Goal: Check status: Check status

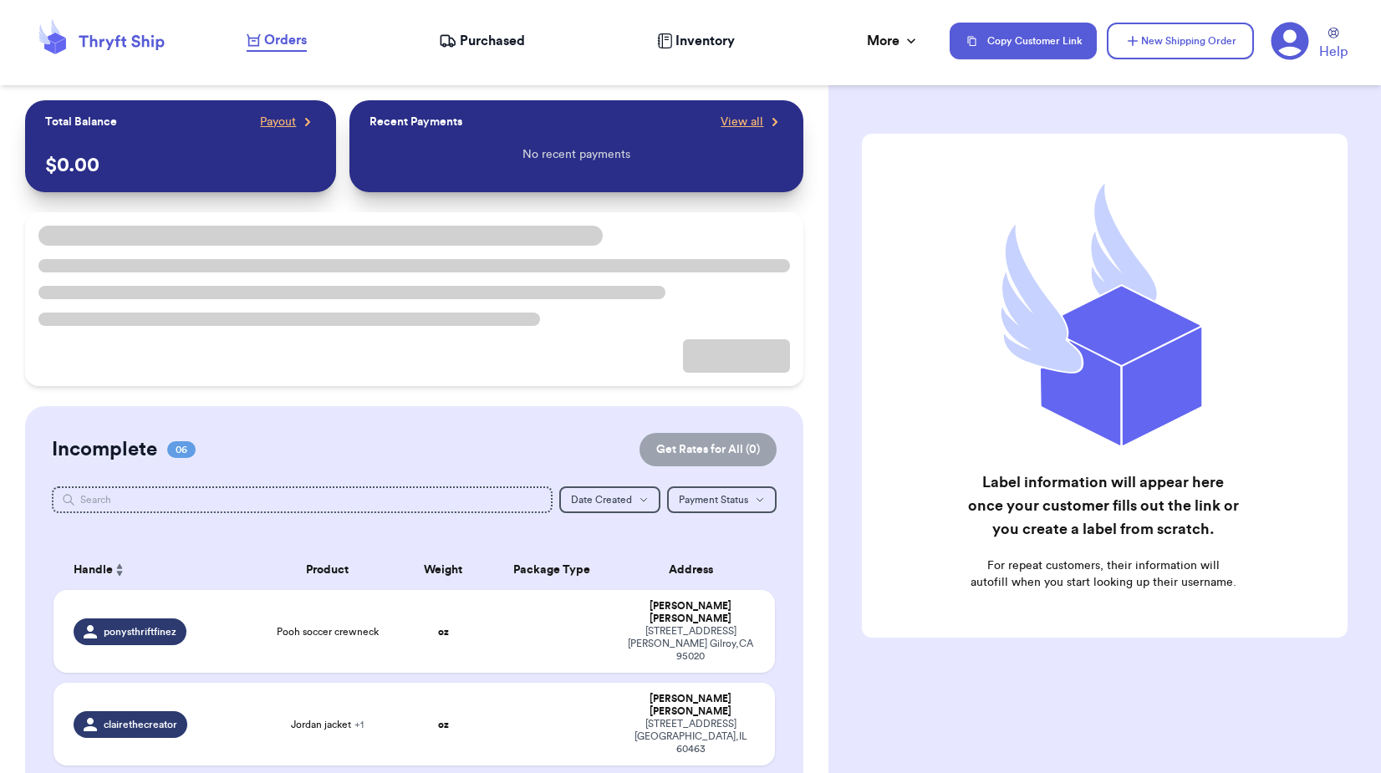
click at [475, 51] on div "Orders Purchased Inventory More Stats Completed Orders Payments Payouts" at bounding box center [590, 41] width 686 height 22
click at [476, 41] on span "Purchased" at bounding box center [492, 41] width 65 height 20
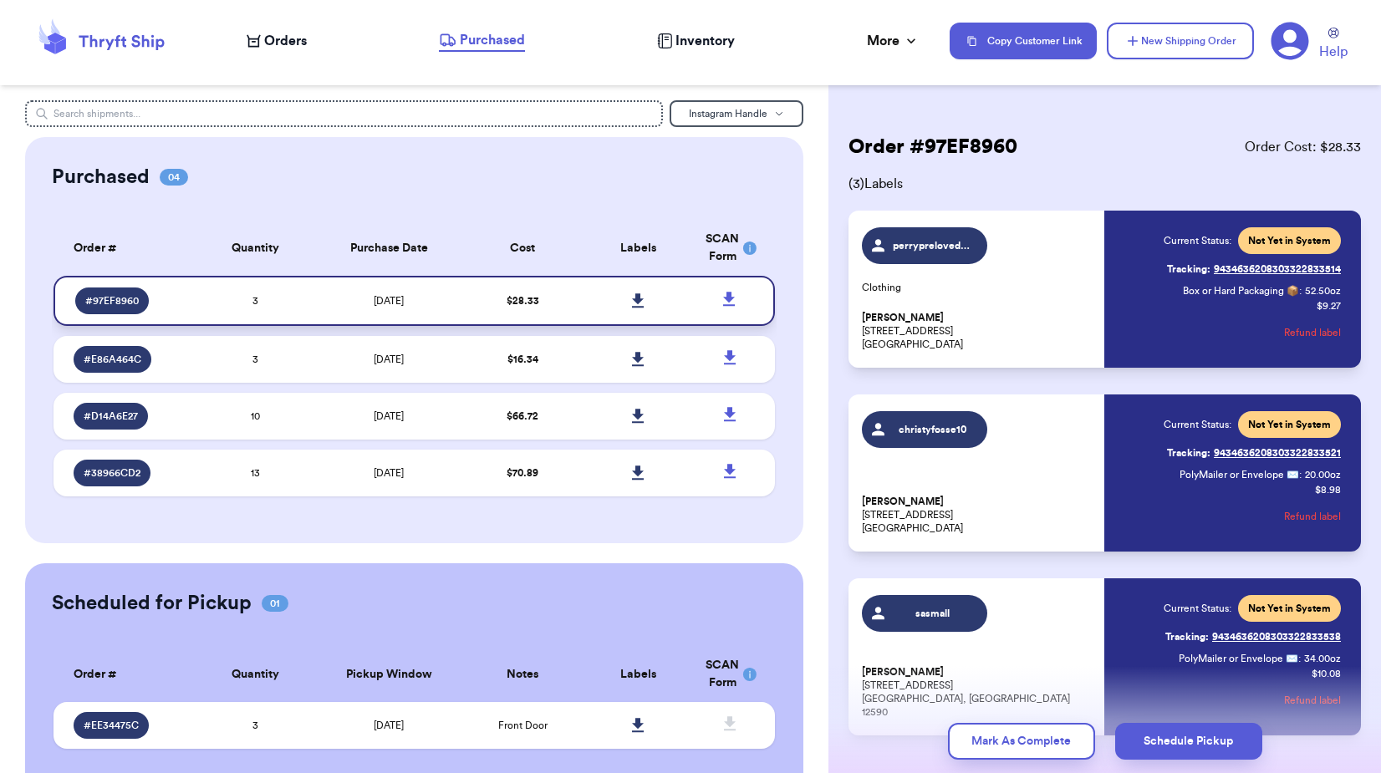
click at [654, 304] on td at bounding box center [637, 301] width 115 height 50
click at [619, 303] on link at bounding box center [637, 300] width 37 height 37
click at [558, 367] on td "$ 16.34" at bounding box center [522, 359] width 115 height 47
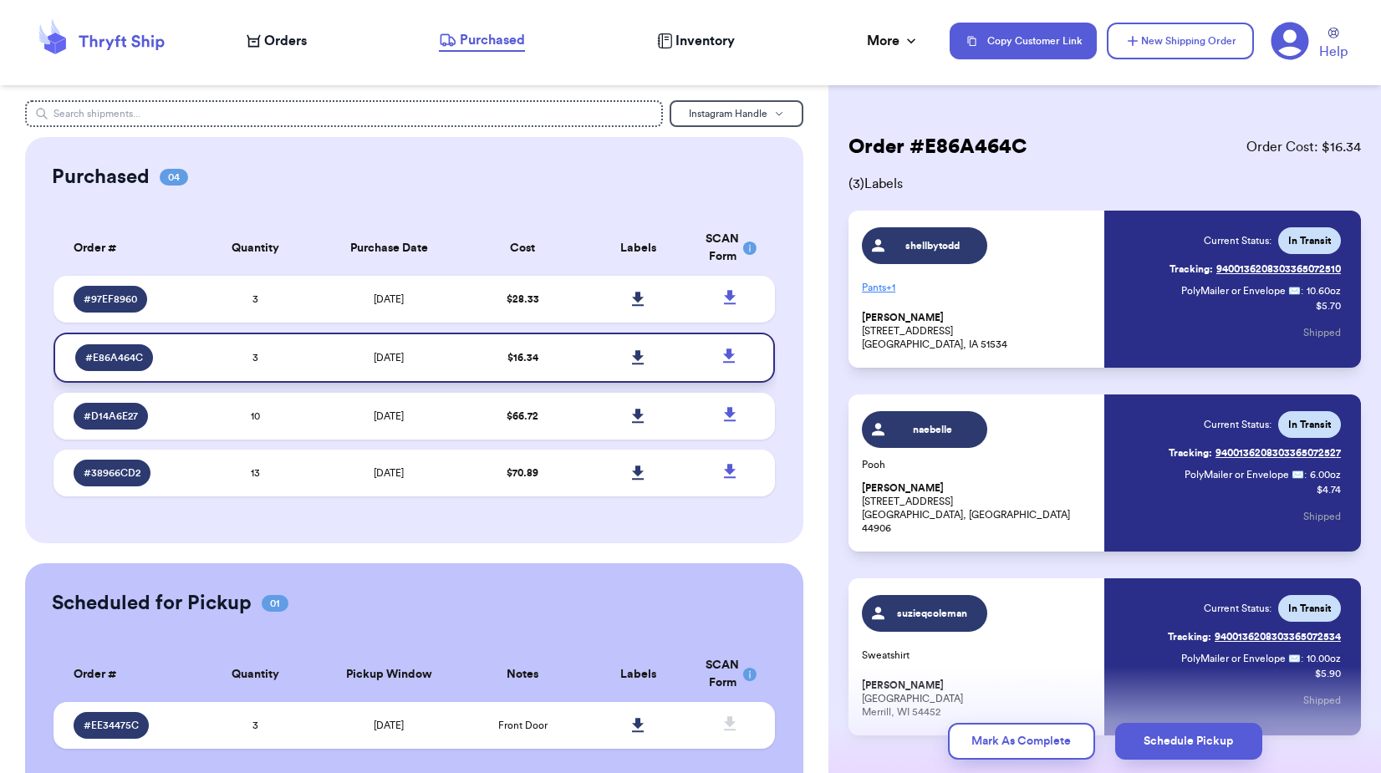
click at [620, 364] on link at bounding box center [637, 357] width 37 height 37
click at [552, 291] on td "$ 28.33" at bounding box center [522, 299] width 115 height 47
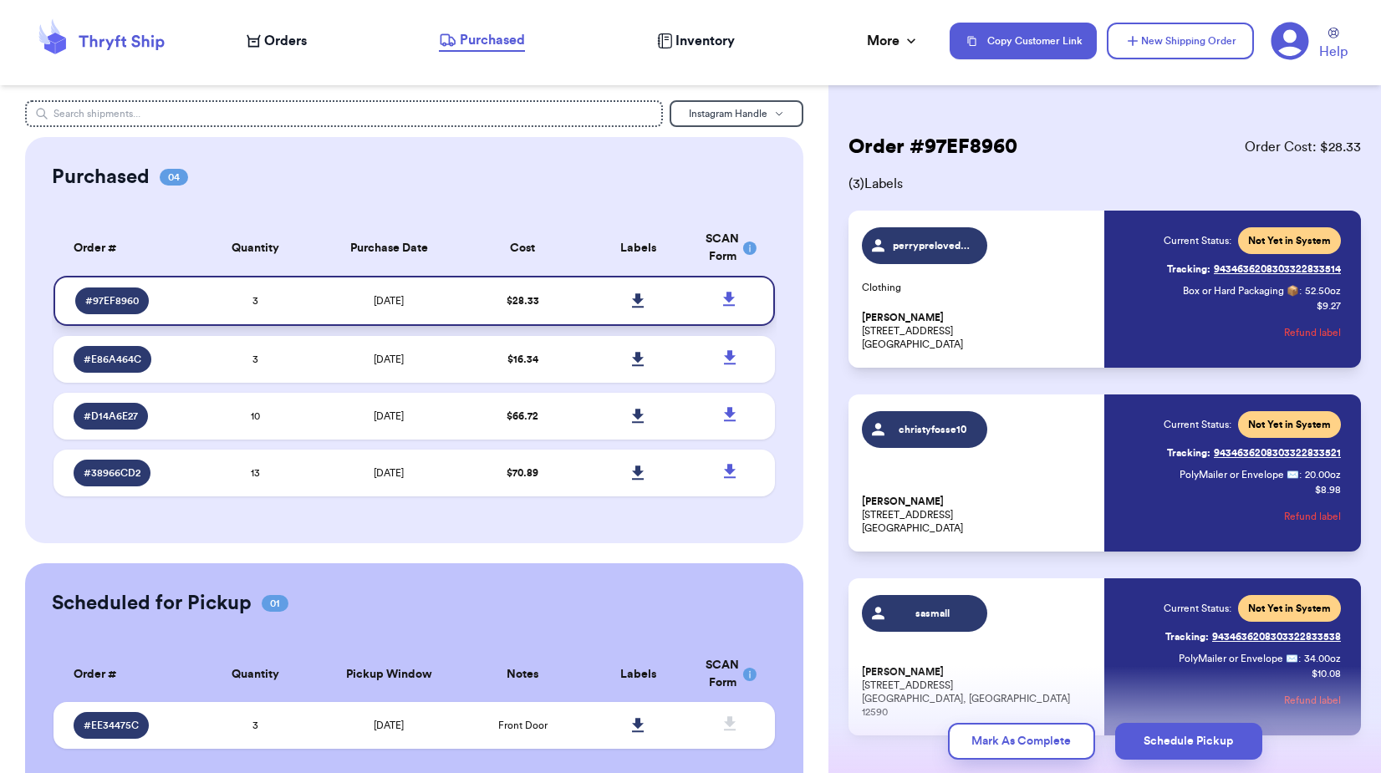
click at [632, 301] on icon at bounding box center [638, 300] width 12 height 14
click at [583, 360] on td at bounding box center [637, 359] width 115 height 47
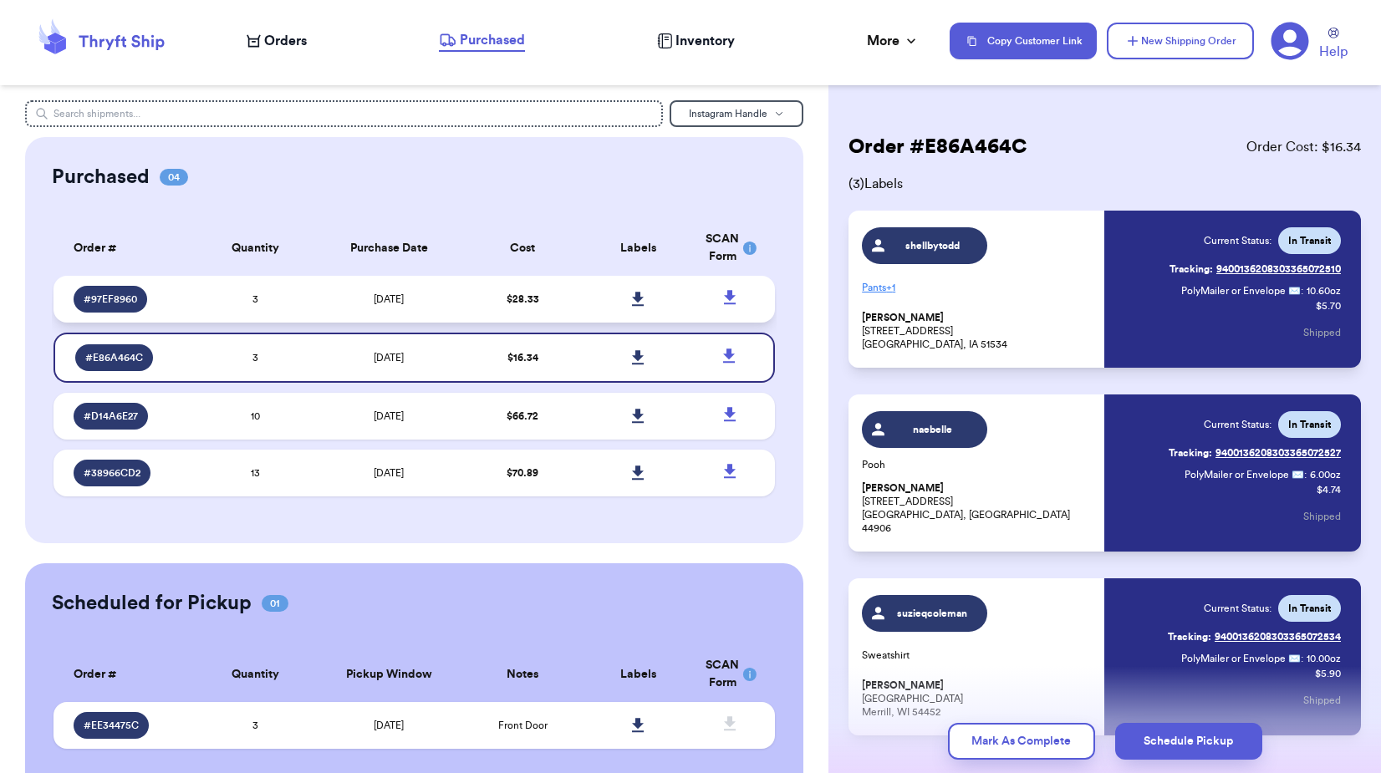
click at [552, 301] on td "$ 28.33" at bounding box center [522, 299] width 115 height 47
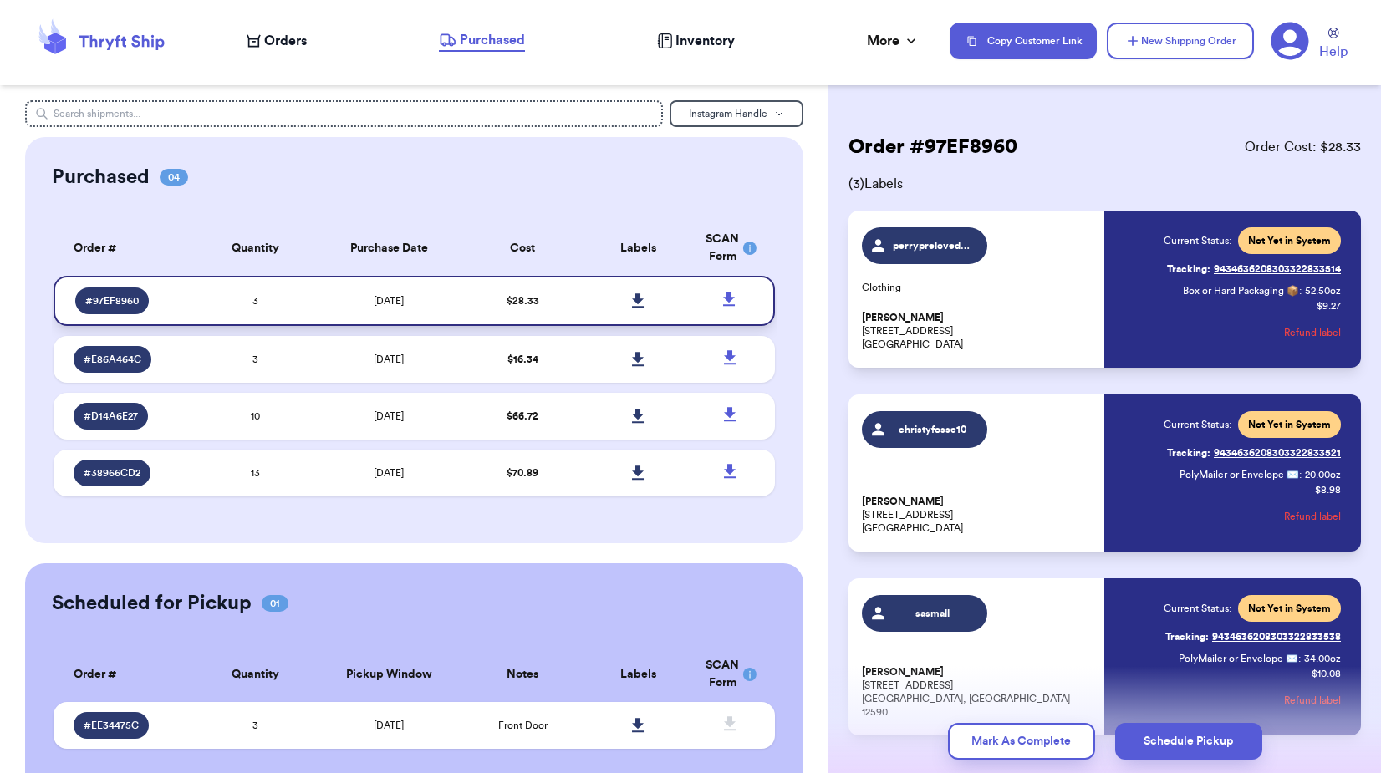
click at [632, 303] on icon at bounding box center [638, 300] width 12 height 14
click at [580, 362] on td at bounding box center [637, 359] width 115 height 47
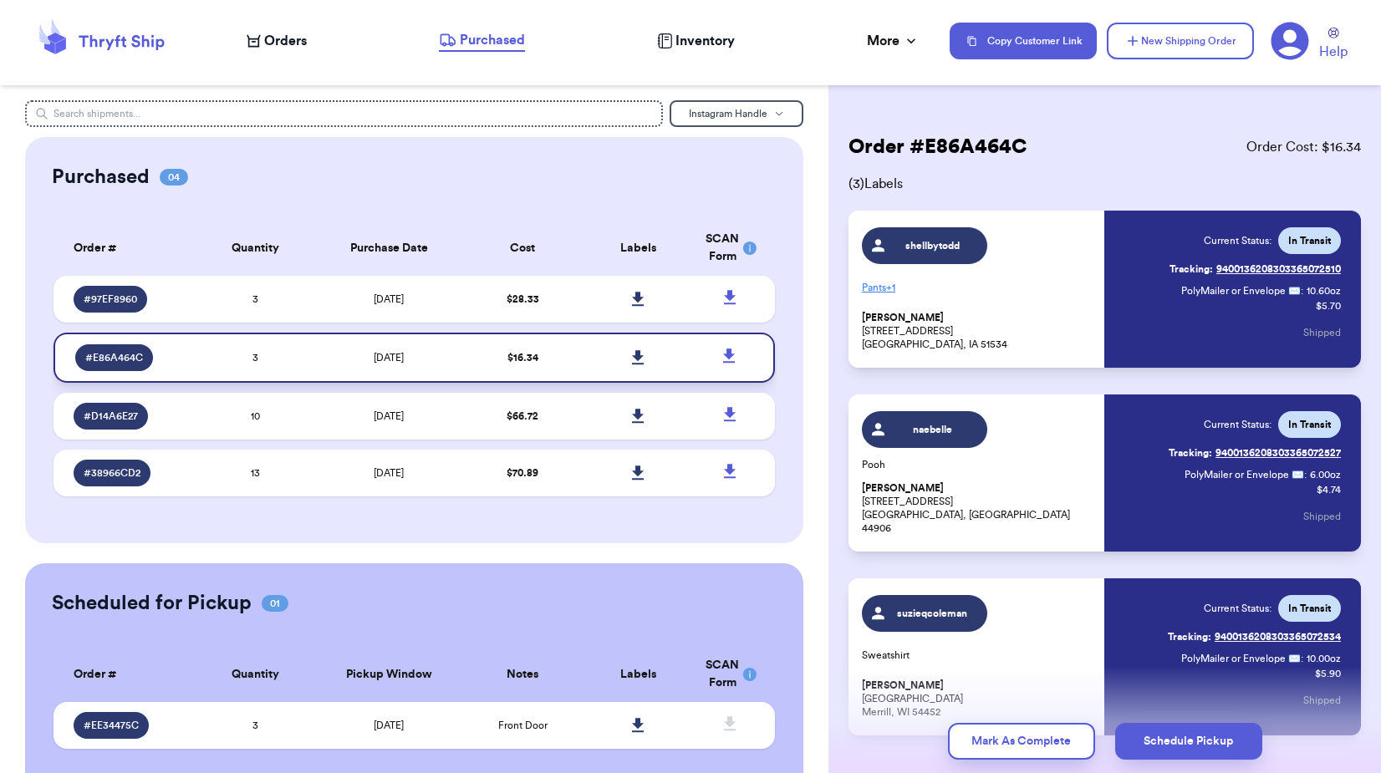
click at [625, 368] on link at bounding box center [637, 357] width 37 height 37
click at [1258, 267] on link "Tracking: 9400136208303365072510" at bounding box center [1254, 269] width 171 height 27
